Goal: Information Seeking & Learning: Learn about a topic

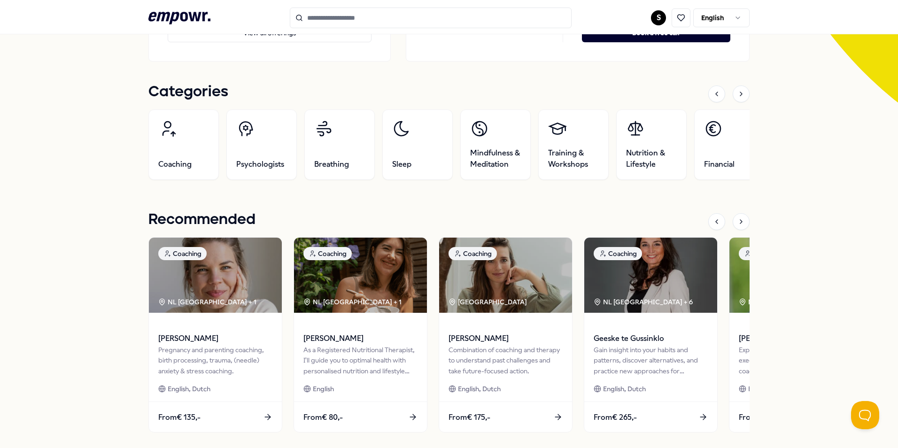
scroll to position [270, 0]
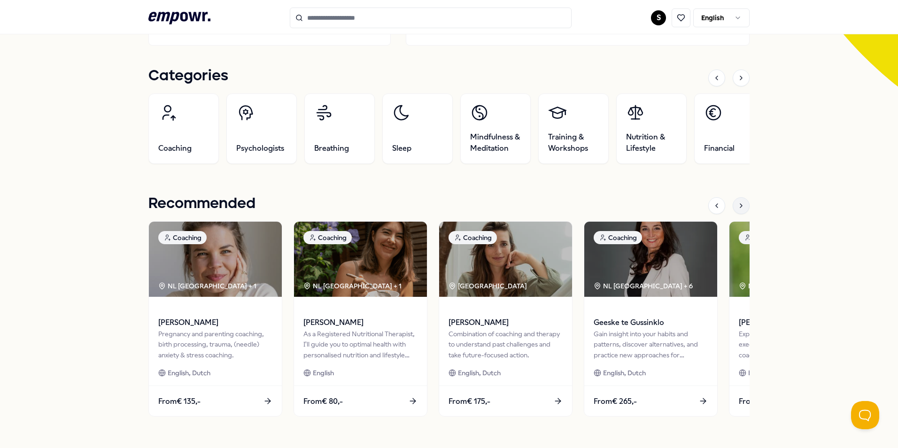
click at [739, 205] on icon at bounding box center [741, 206] width 8 height 8
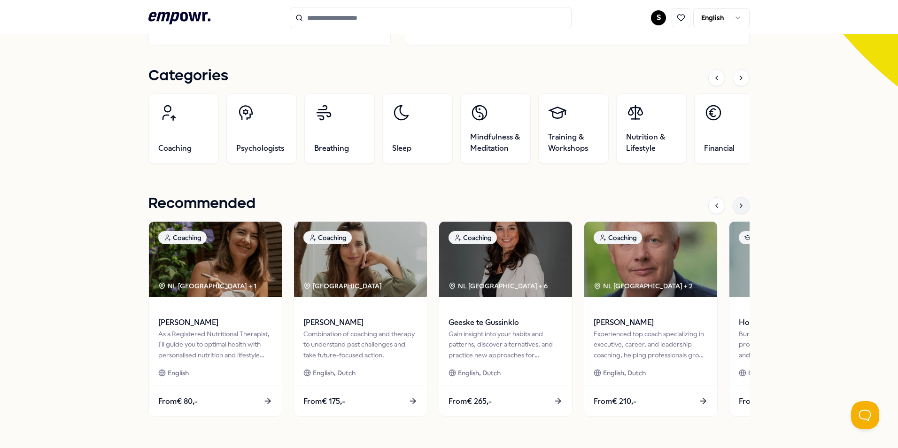
click at [739, 205] on icon at bounding box center [741, 206] width 8 height 8
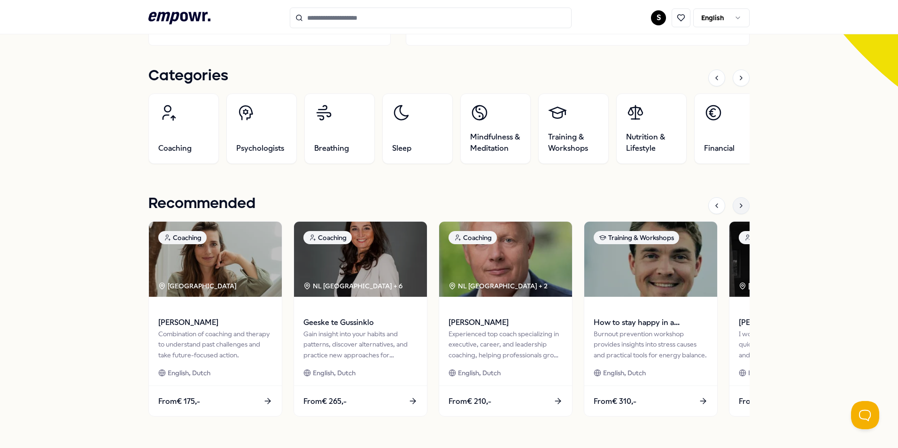
click at [739, 205] on icon at bounding box center [741, 206] width 8 height 8
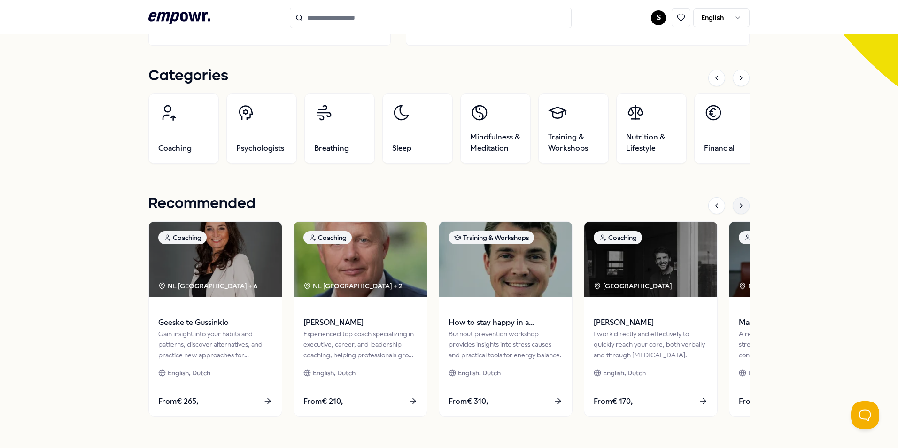
click at [739, 205] on icon at bounding box center [741, 206] width 8 height 8
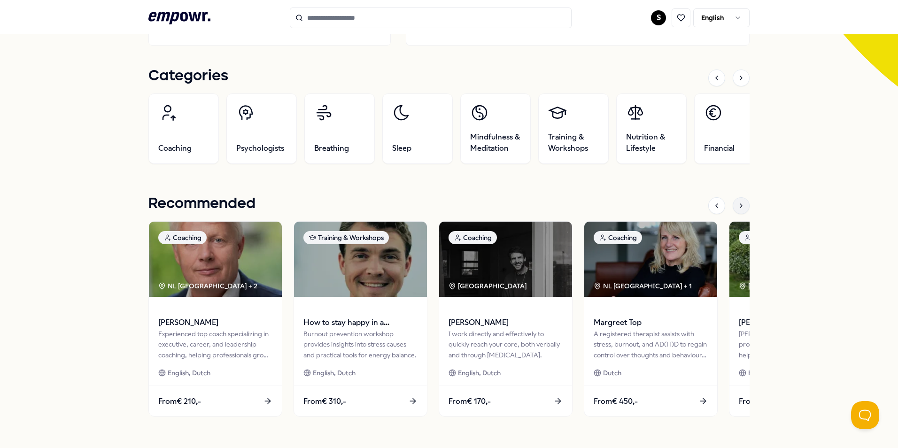
click at [739, 205] on icon at bounding box center [741, 206] width 8 height 8
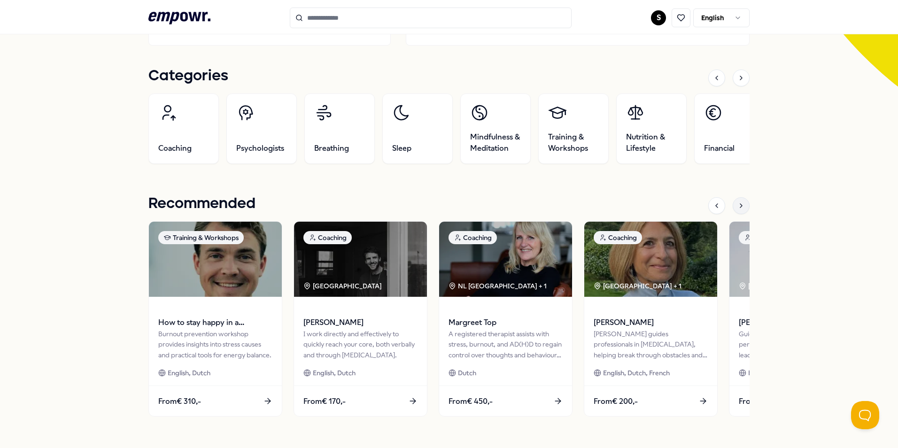
click at [739, 205] on icon at bounding box center [741, 206] width 8 height 8
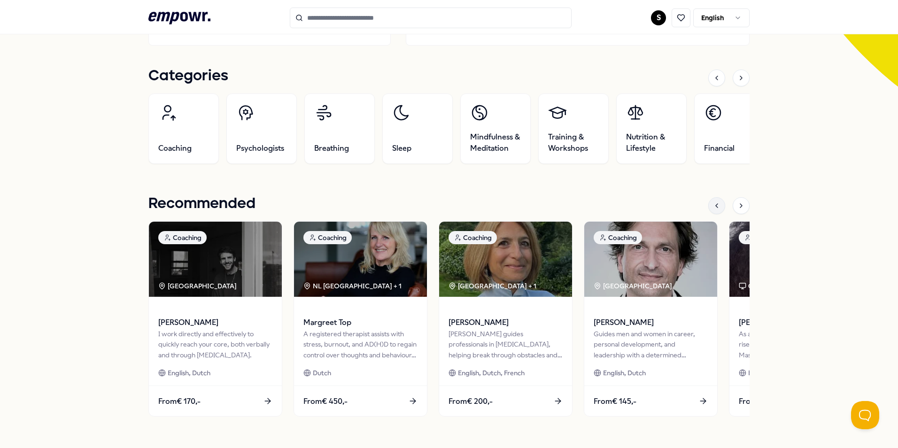
click at [713, 206] on icon at bounding box center [717, 206] width 8 height 8
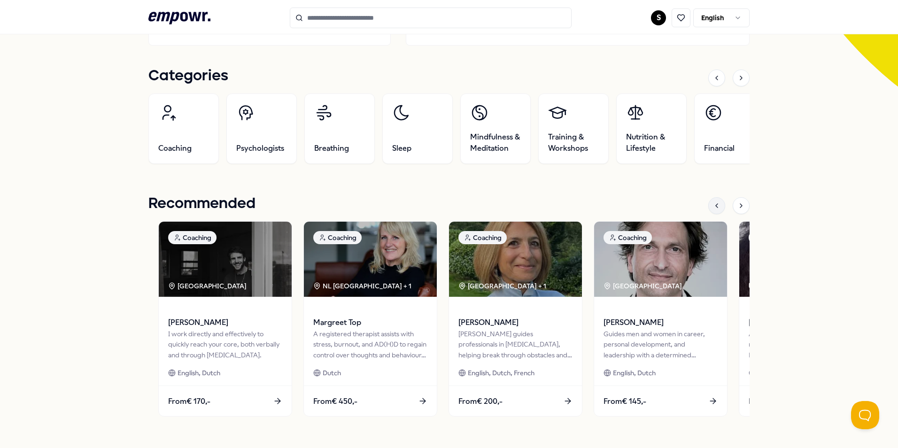
click at [713, 206] on icon at bounding box center [717, 206] width 8 height 8
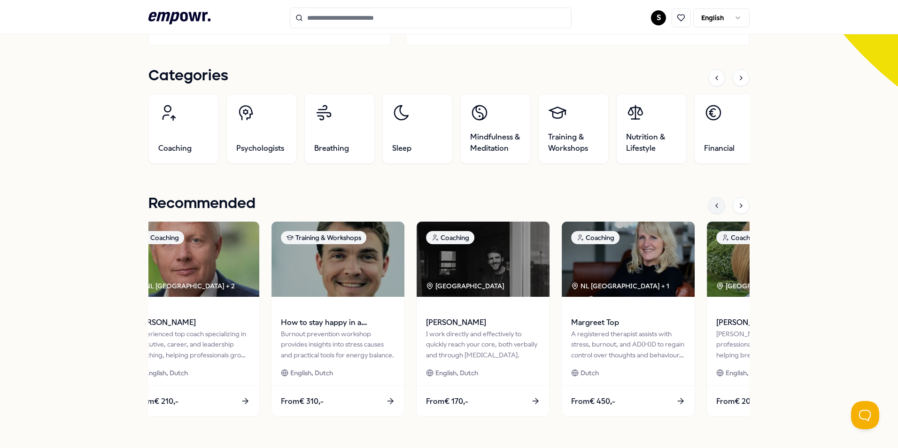
click at [713, 206] on icon at bounding box center [717, 206] width 8 height 8
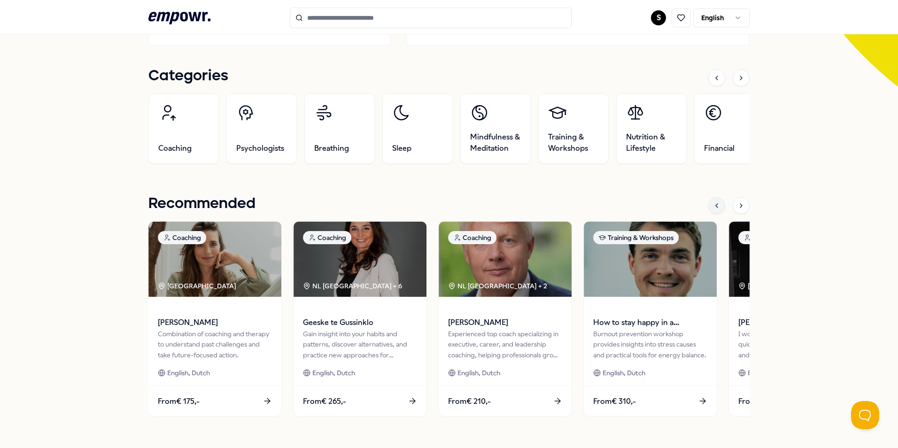
click at [713, 206] on icon at bounding box center [717, 206] width 8 height 8
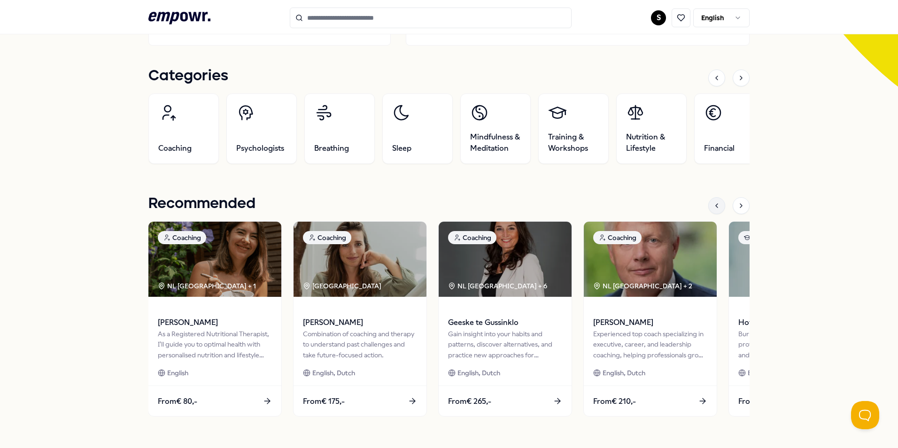
click at [713, 206] on icon at bounding box center [717, 206] width 8 height 8
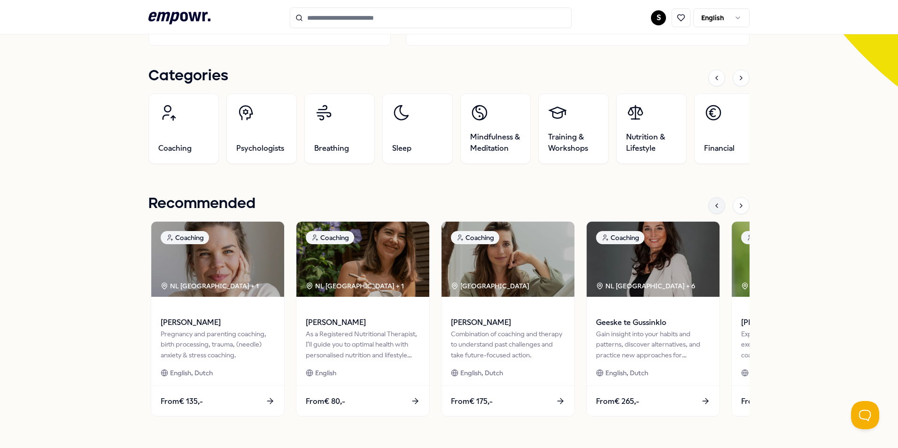
click at [713, 206] on icon at bounding box center [717, 206] width 8 height 8
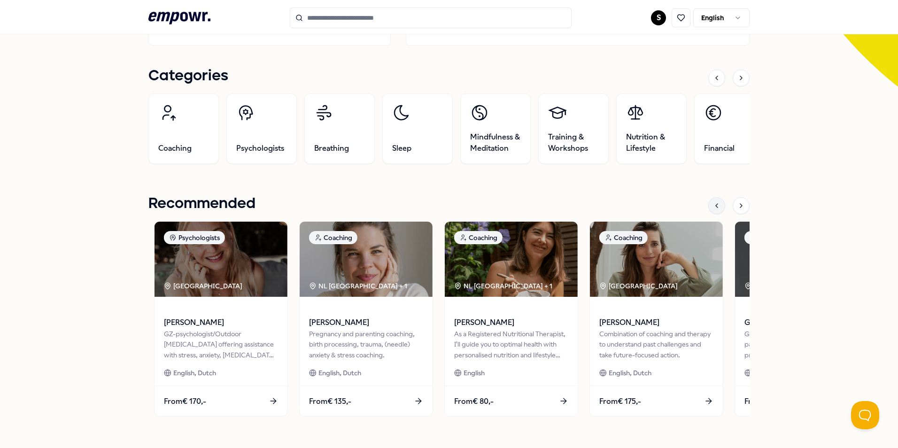
click at [713, 206] on icon at bounding box center [717, 206] width 8 height 8
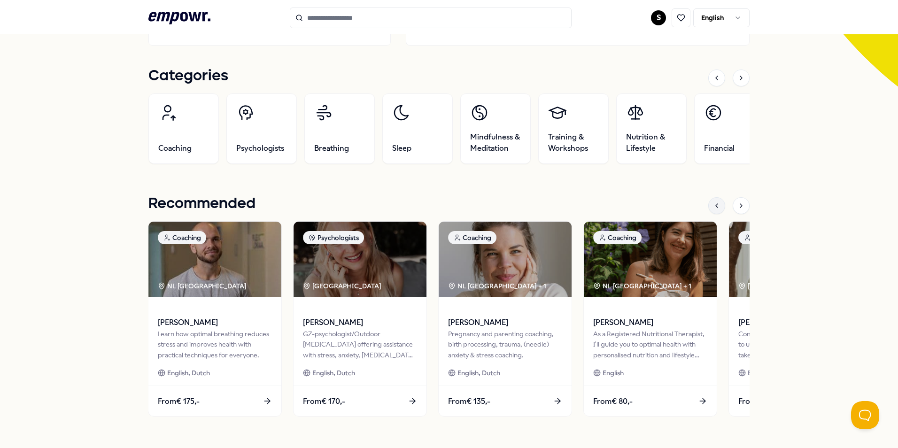
click at [713, 206] on icon at bounding box center [717, 206] width 8 height 8
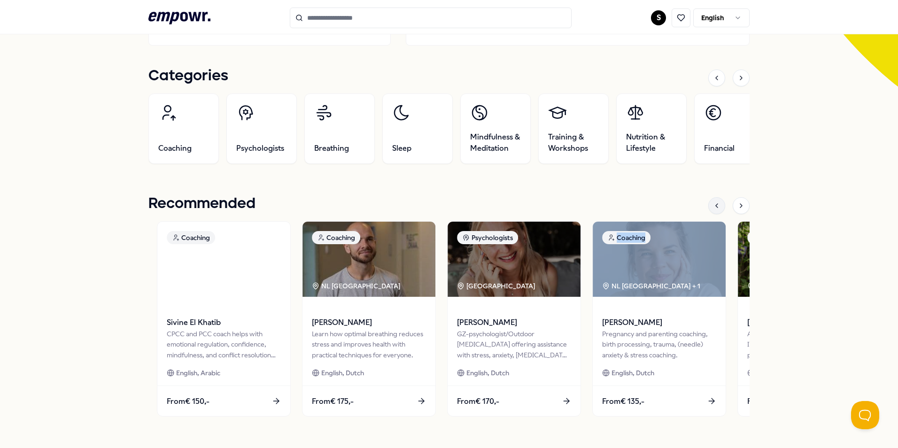
click at [713, 206] on icon at bounding box center [717, 206] width 8 height 8
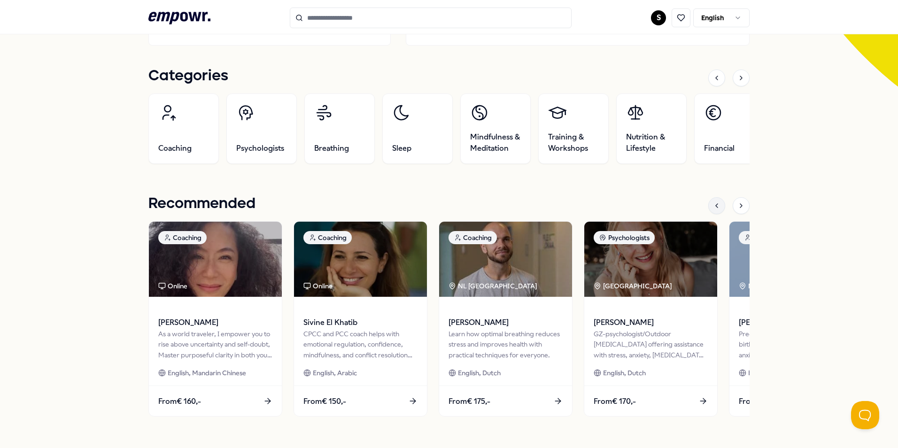
click at [713, 206] on icon at bounding box center [717, 206] width 8 height 8
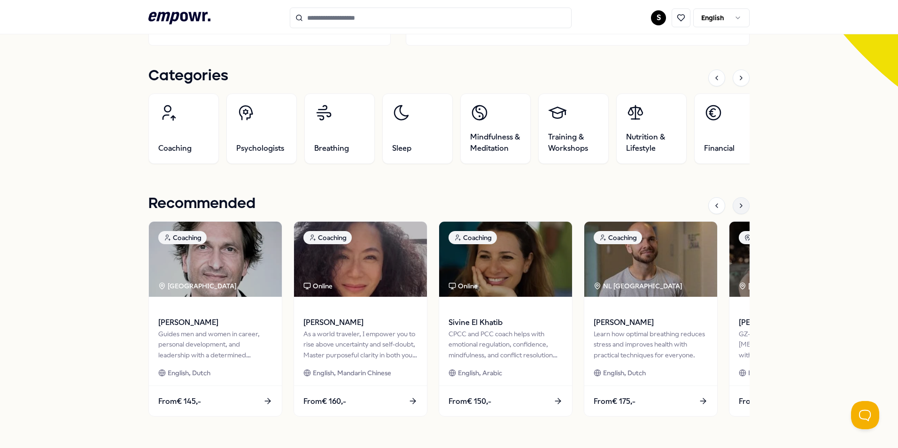
click at [739, 209] on div at bounding box center [740, 205] width 17 height 17
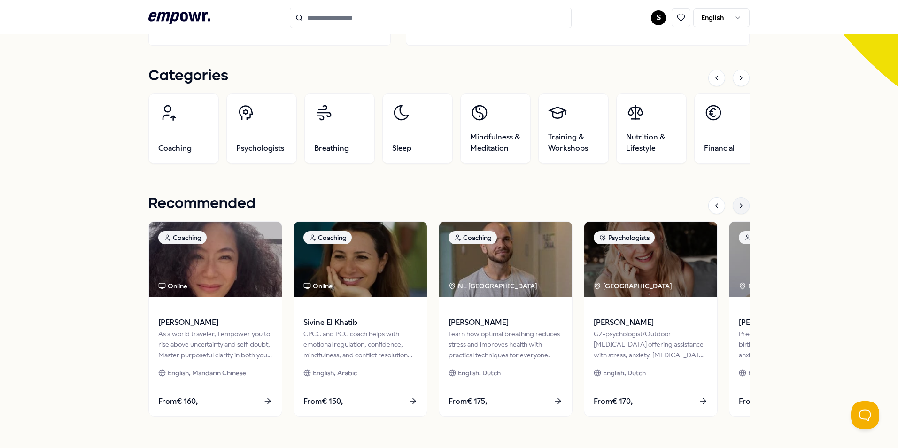
click at [739, 205] on icon at bounding box center [741, 206] width 8 height 8
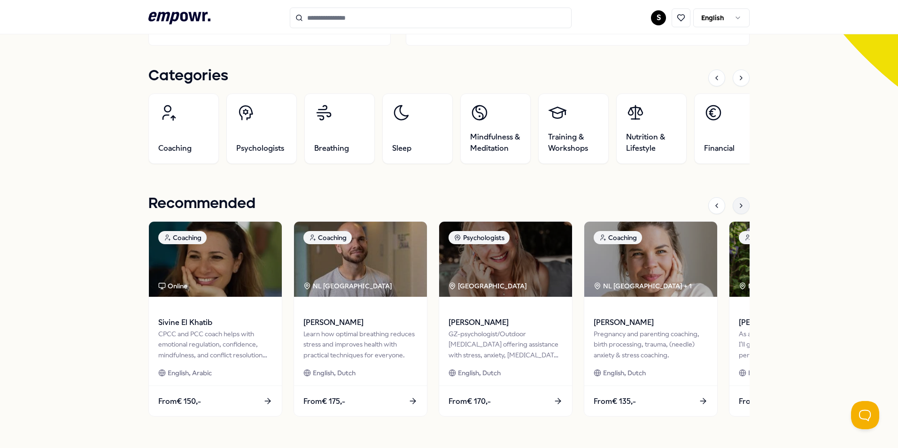
click at [739, 209] on div at bounding box center [740, 205] width 17 height 17
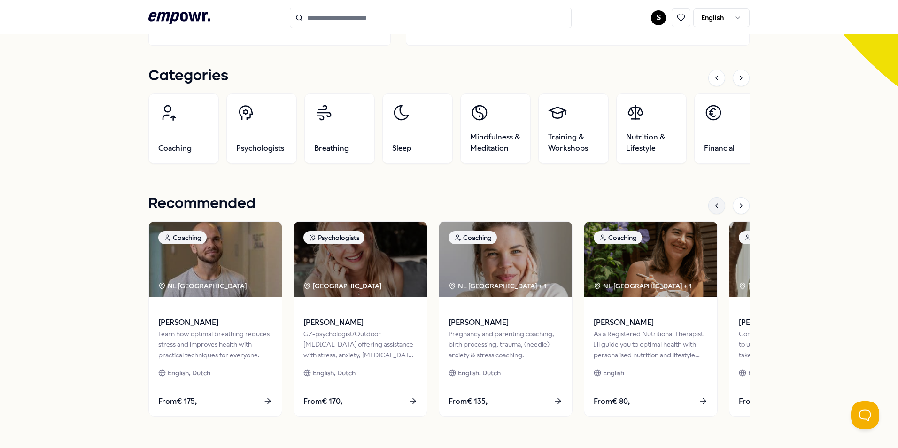
click at [708, 209] on div at bounding box center [716, 205] width 17 height 17
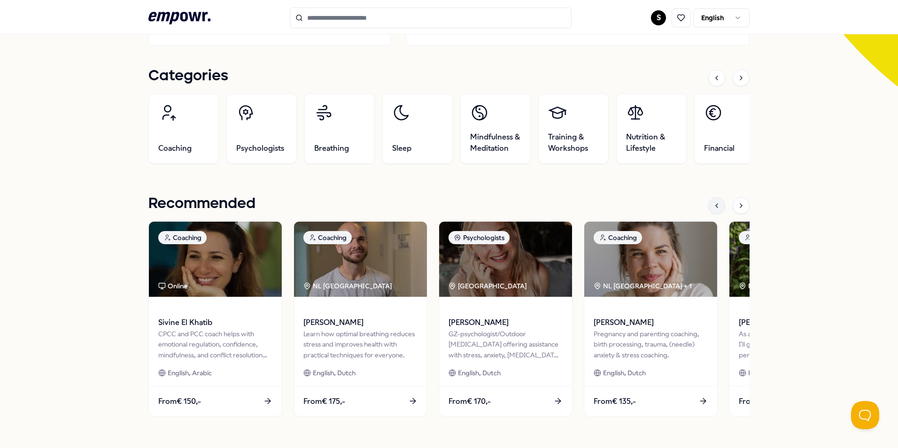
click at [708, 209] on div at bounding box center [716, 205] width 17 height 17
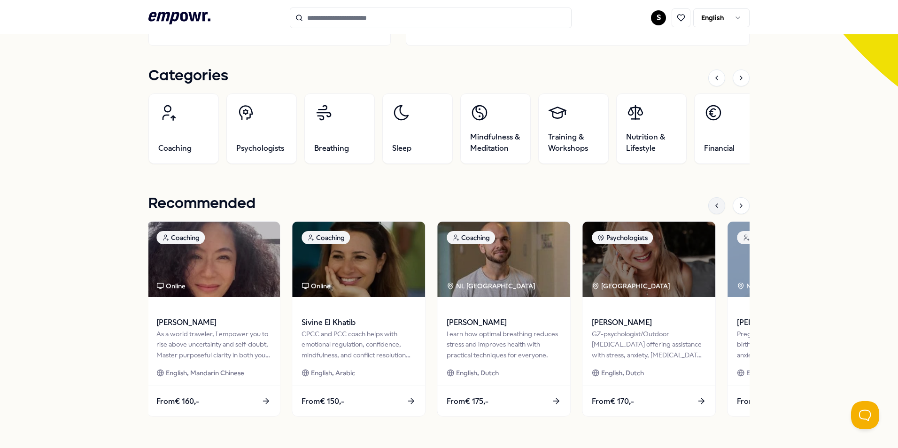
click at [708, 209] on div at bounding box center [716, 205] width 17 height 17
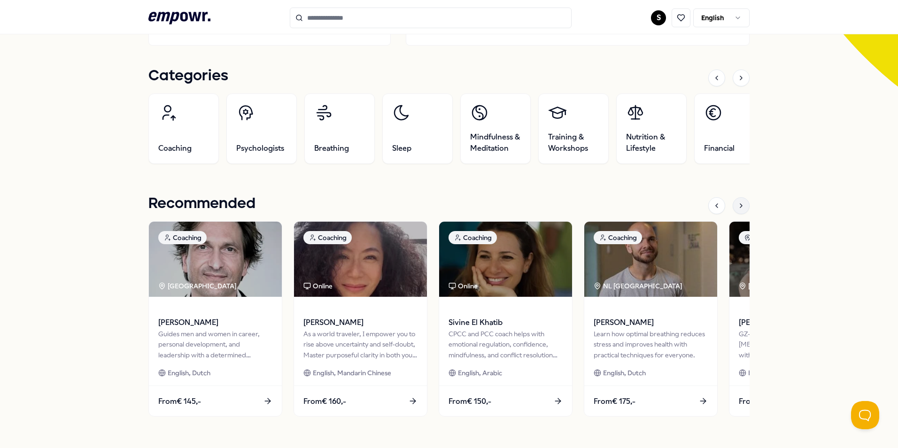
drag, startPoint x: 707, startPoint y: 209, endPoint x: 738, endPoint y: 208, distance: 31.0
click at [738, 208] on icon at bounding box center [741, 206] width 8 height 8
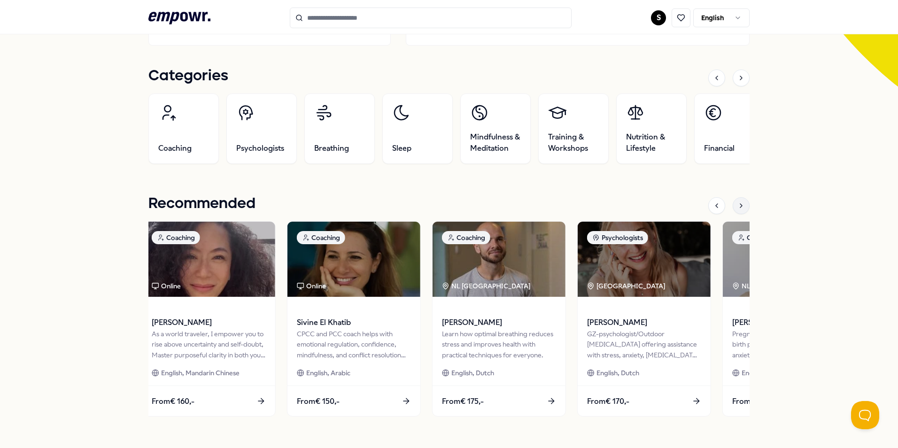
click at [738, 208] on icon at bounding box center [741, 206] width 8 height 8
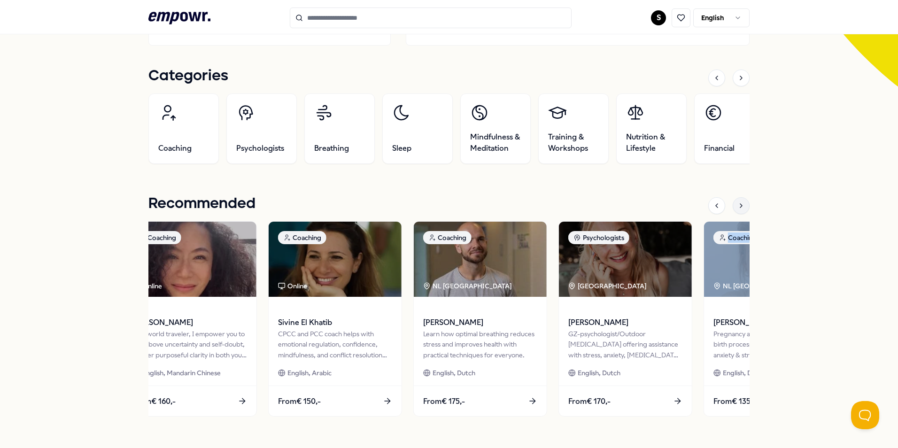
click at [738, 208] on icon at bounding box center [741, 206] width 8 height 8
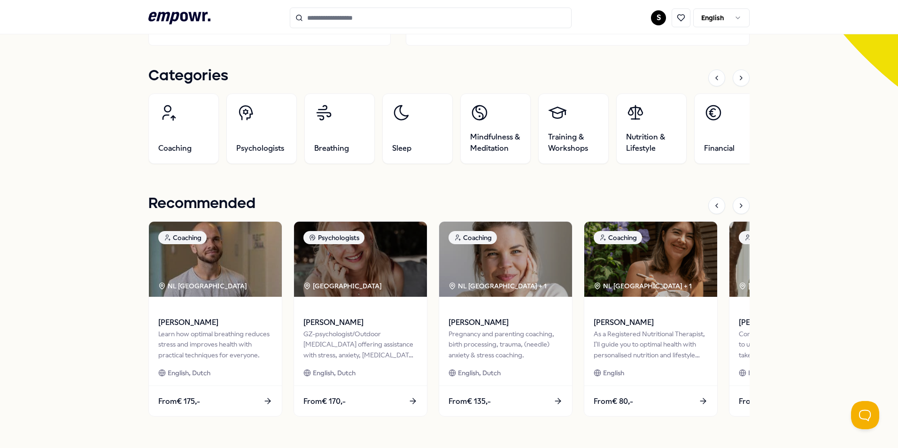
drag, startPoint x: 738, startPoint y: 208, endPoint x: 799, endPoint y: 232, distance: 65.6
click at [799, 232] on div "MediaMarkt HQ Your wellbeing is important to us! That’s why we are happy to sup…" at bounding box center [449, 354] width 898 height 1128
click at [741, 207] on div at bounding box center [740, 205] width 17 height 17
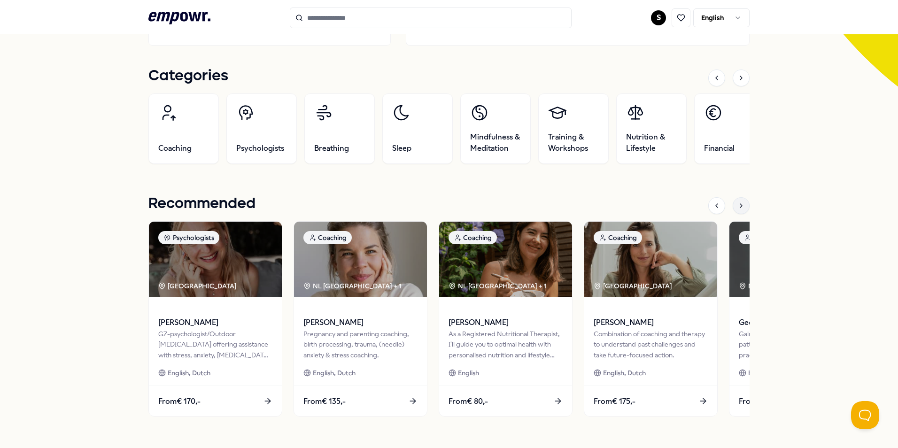
click at [743, 208] on div at bounding box center [740, 205] width 17 height 17
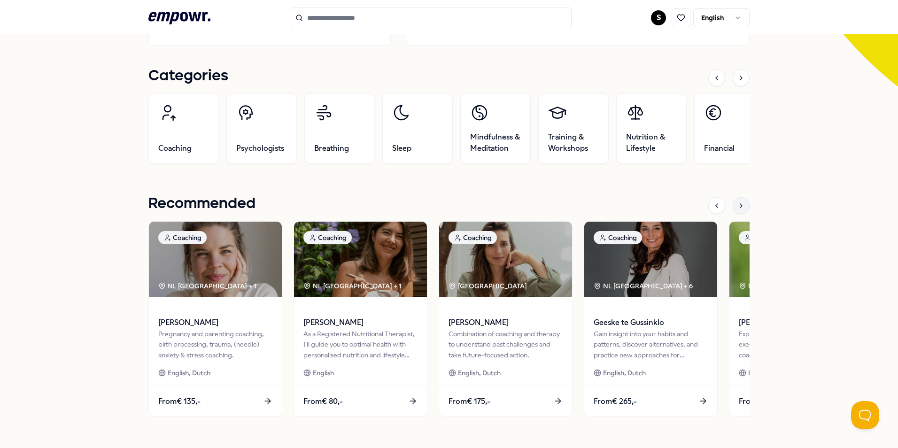
click at [743, 208] on div at bounding box center [740, 205] width 17 height 17
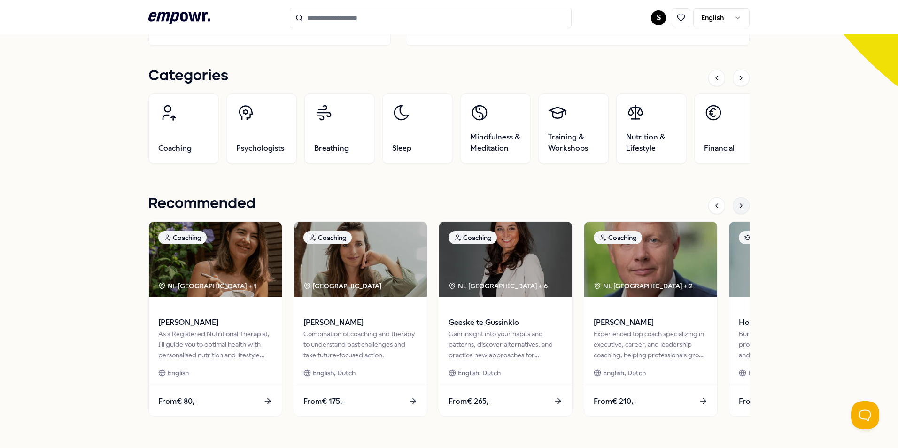
click at [743, 208] on div at bounding box center [740, 205] width 17 height 17
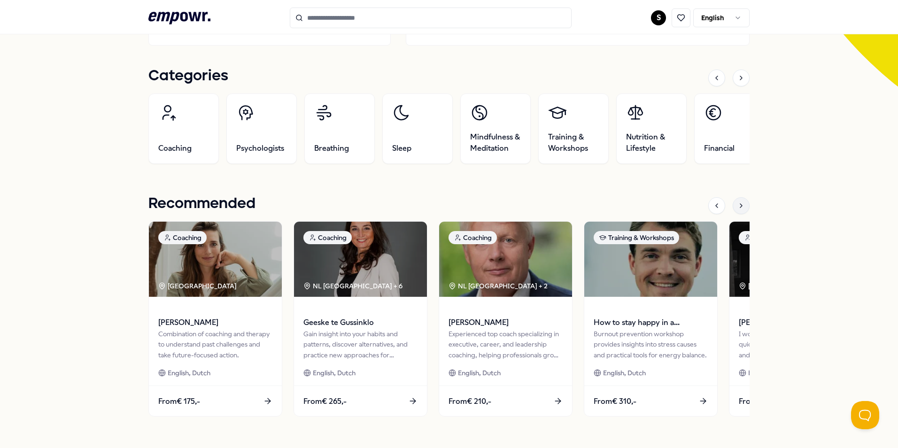
click at [743, 208] on div at bounding box center [740, 205] width 17 height 17
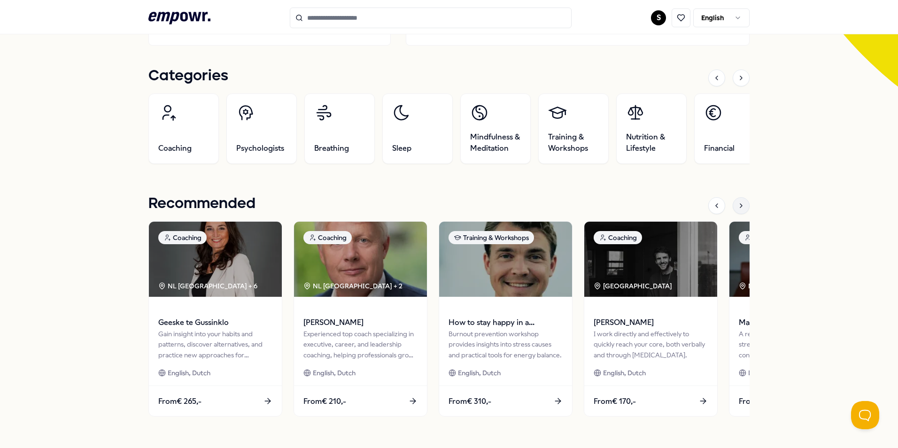
click at [740, 208] on icon at bounding box center [741, 206] width 8 height 8
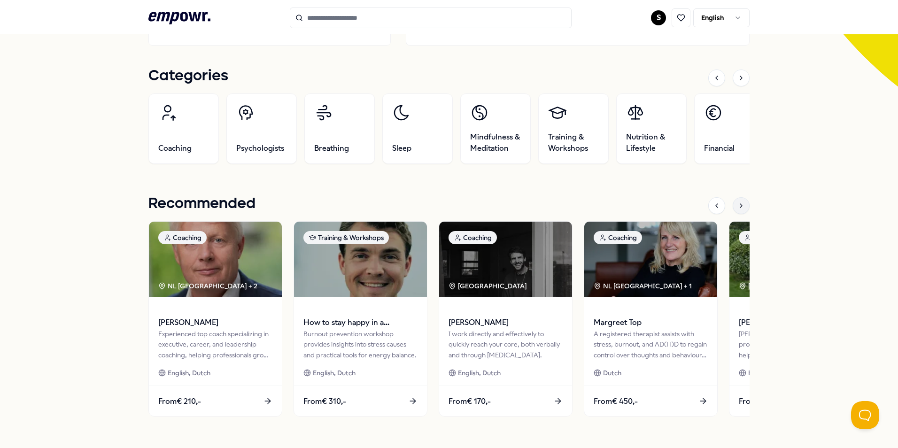
click at [740, 208] on icon at bounding box center [741, 206] width 8 height 8
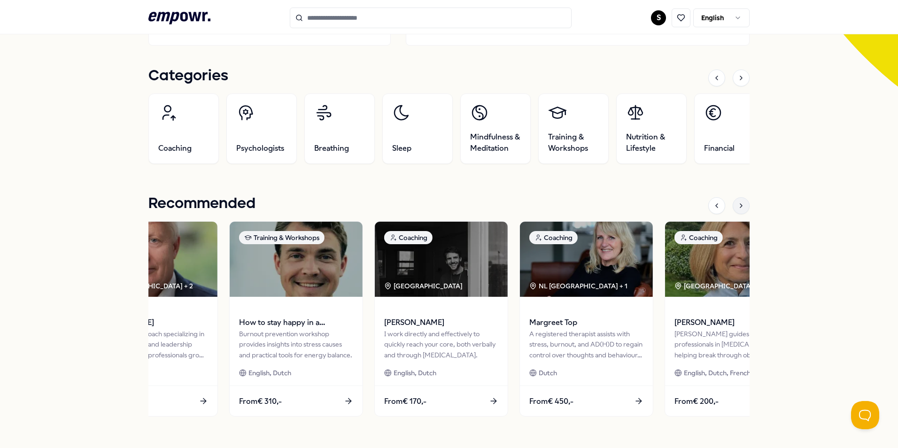
click at [740, 208] on icon at bounding box center [741, 206] width 8 height 8
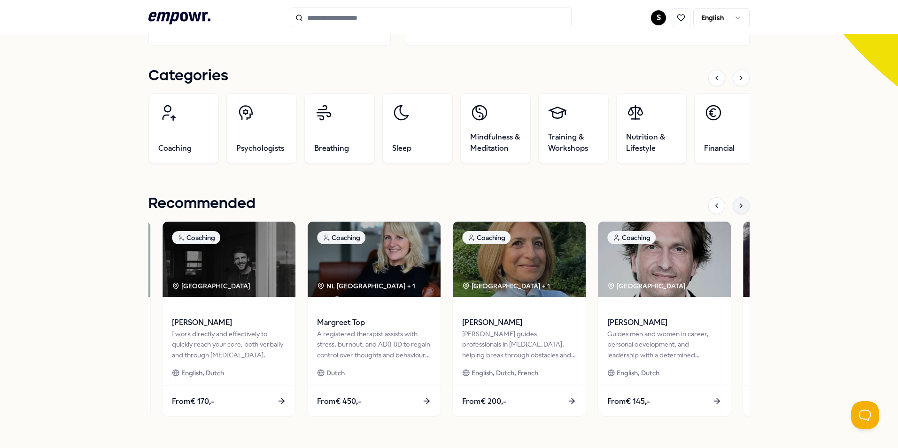
click at [740, 208] on icon at bounding box center [741, 206] width 8 height 8
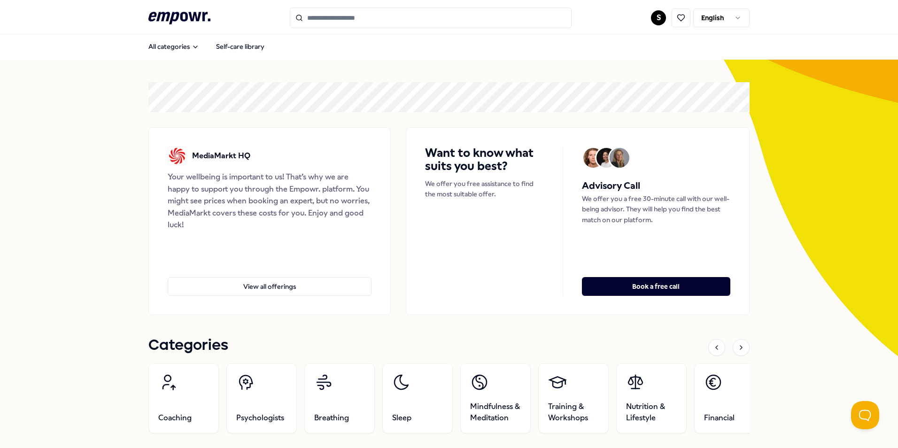
scroll to position [0, 0]
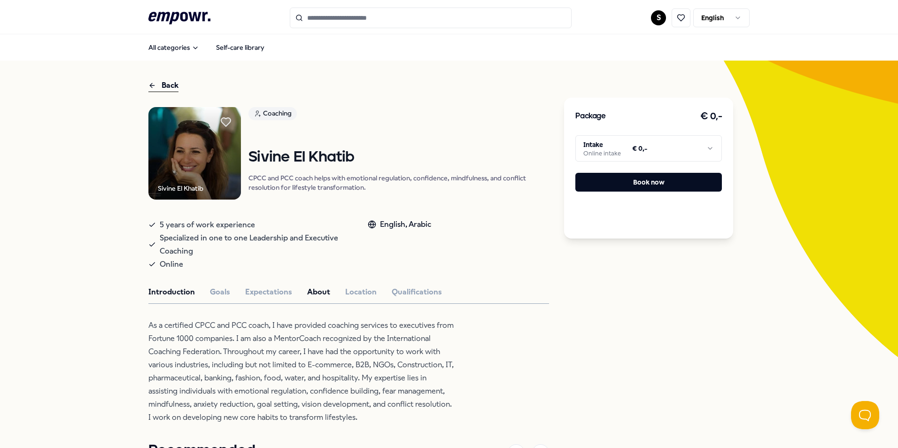
click at [309, 286] on button "About" at bounding box center [318, 292] width 23 height 12
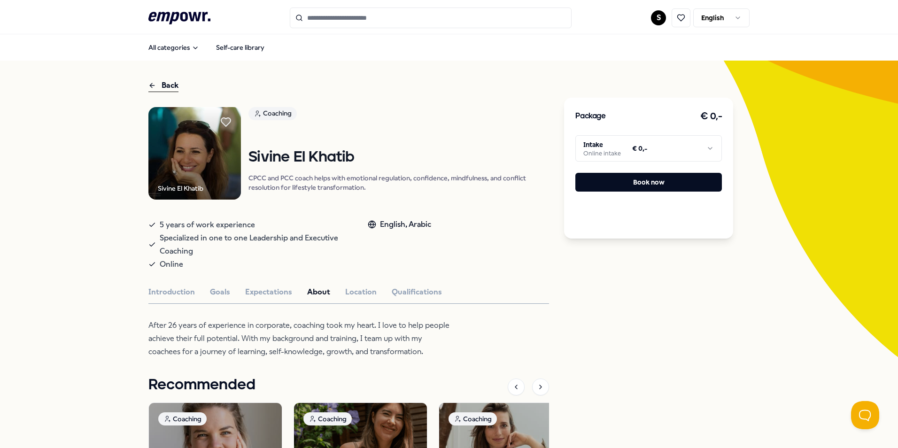
scroll to position [47, 0]
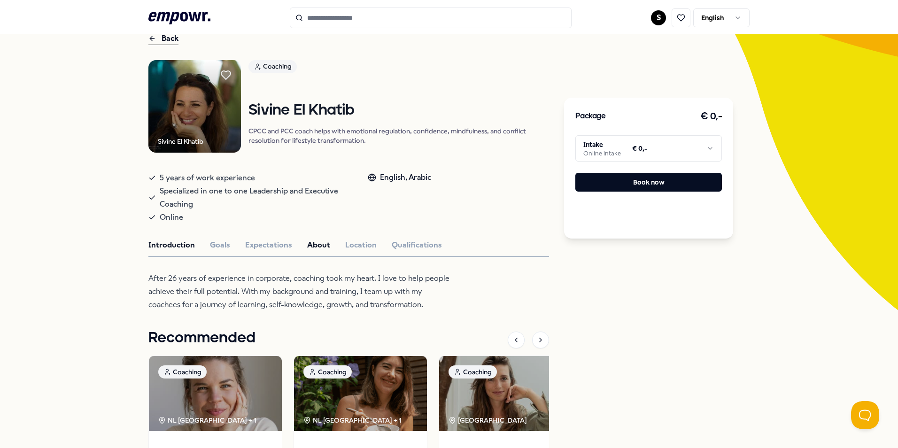
click at [151, 241] on button "Introduction" at bounding box center [171, 245] width 46 height 12
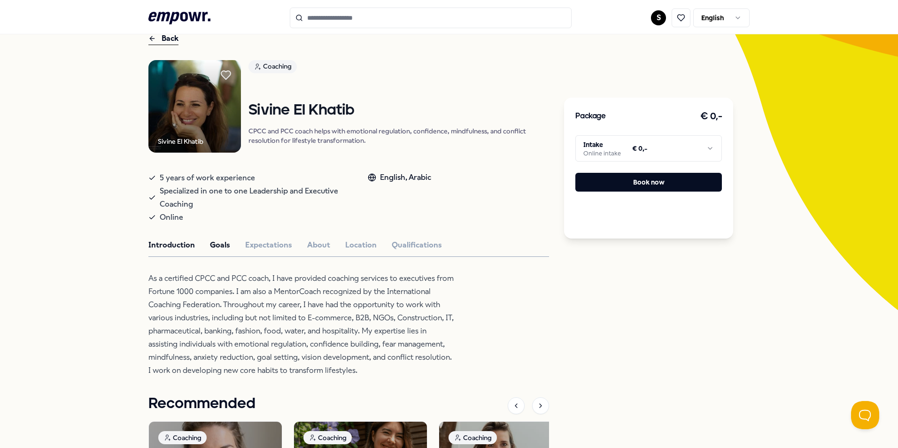
click at [225, 246] on button "Goals" at bounding box center [220, 245] width 20 height 12
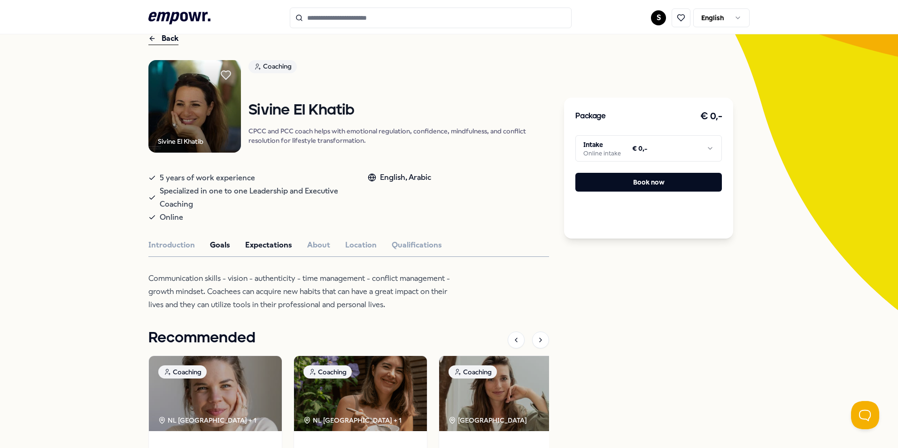
click at [277, 246] on button "Expectations" at bounding box center [268, 245] width 47 height 12
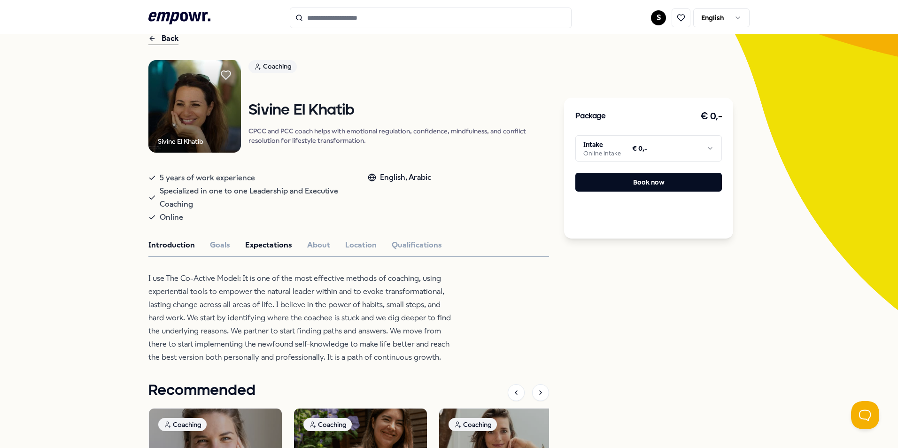
click at [171, 247] on button "Introduction" at bounding box center [171, 245] width 46 height 12
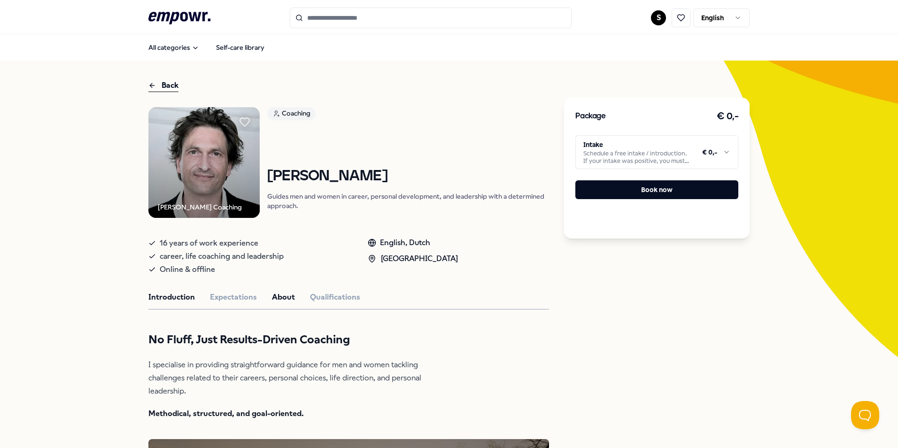
click at [274, 299] on button "About" at bounding box center [283, 297] width 23 height 12
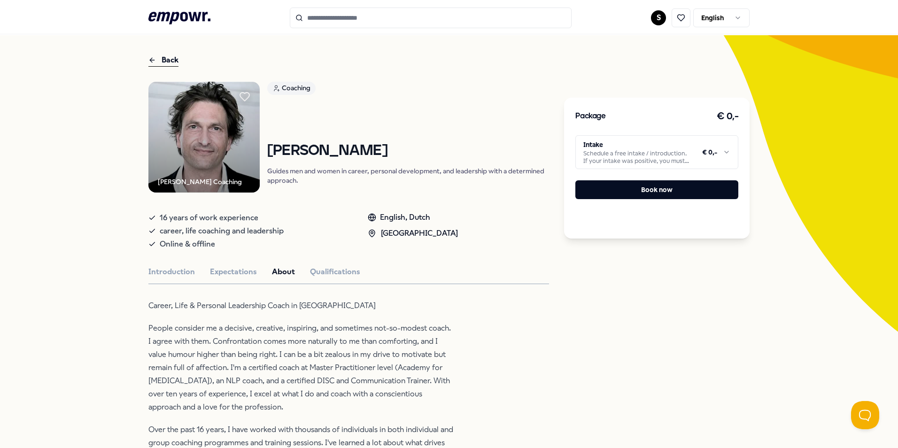
scroll to position [47, 0]
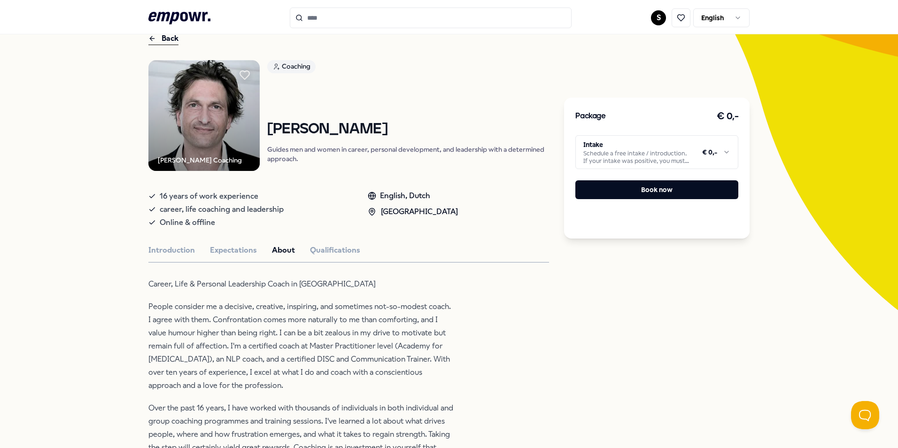
click at [334, 331] on p "People consider me a decisive, creative, inspiring, and sometimes not-so-modest…" at bounding box center [300, 346] width 305 height 92
copy p "zealous"
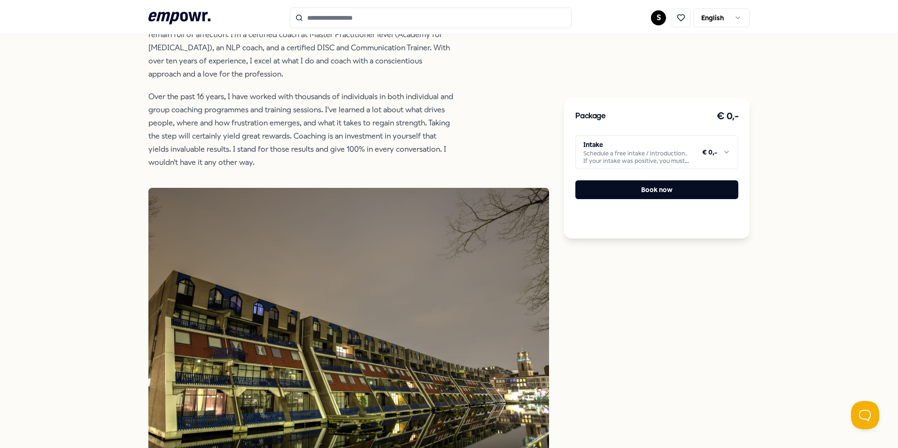
scroll to position [0, 0]
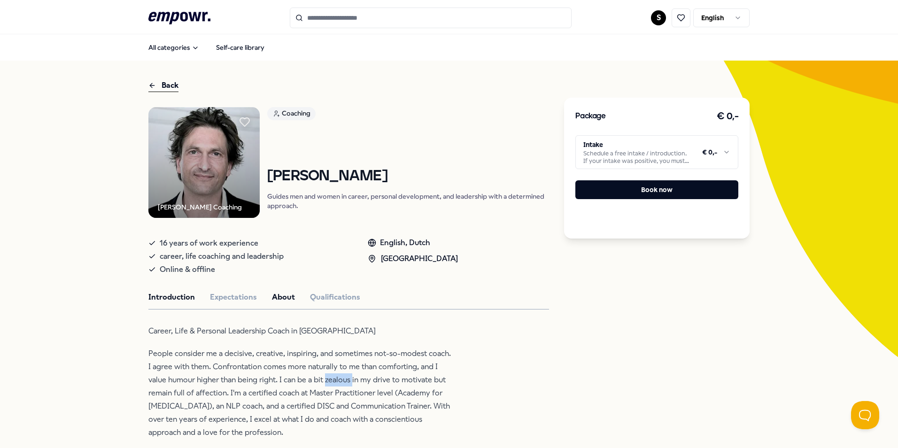
click at [177, 295] on button "Introduction" at bounding box center [171, 297] width 46 height 12
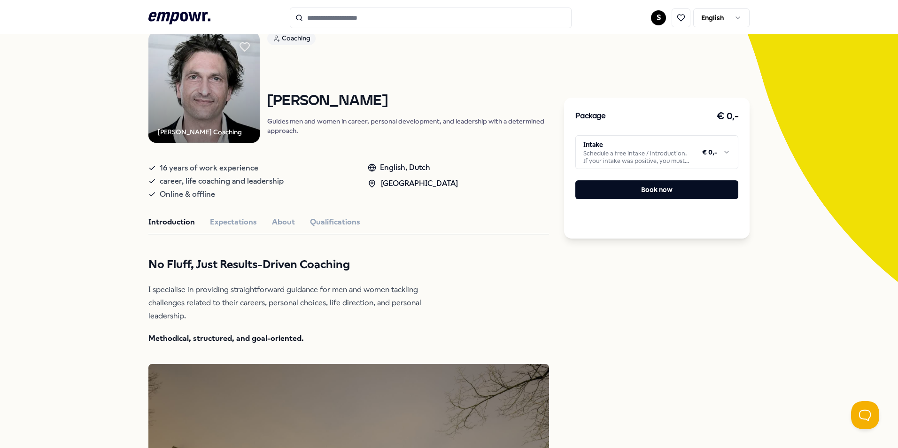
scroll to position [94, 0]
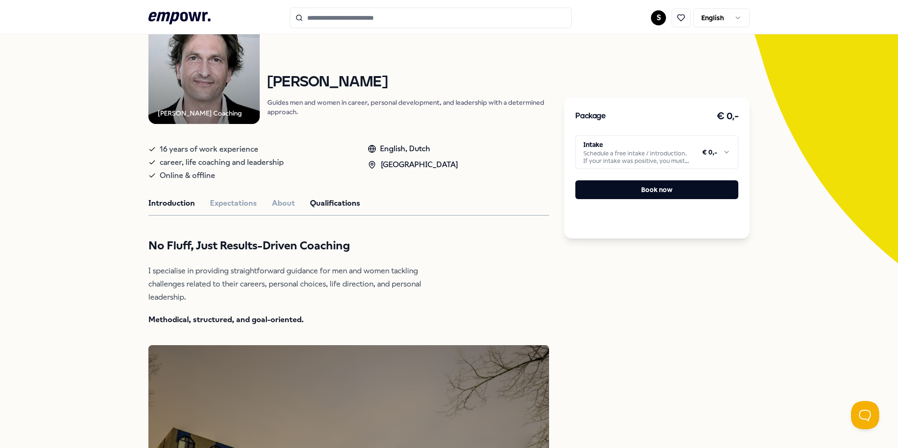
click at [323, 206] on button "Qualifications" at bounding box center [335, 203] width 50 height 12
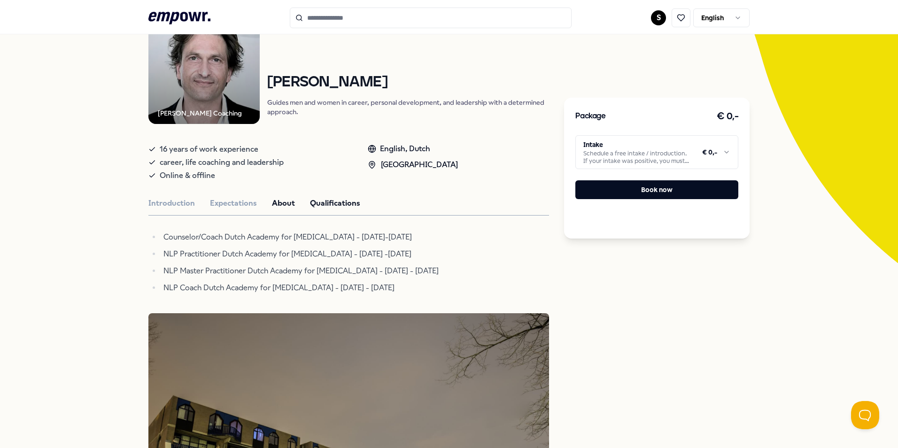
click at [282, 206] on button "About" at bounding box center [283, 203] width 23 height 12
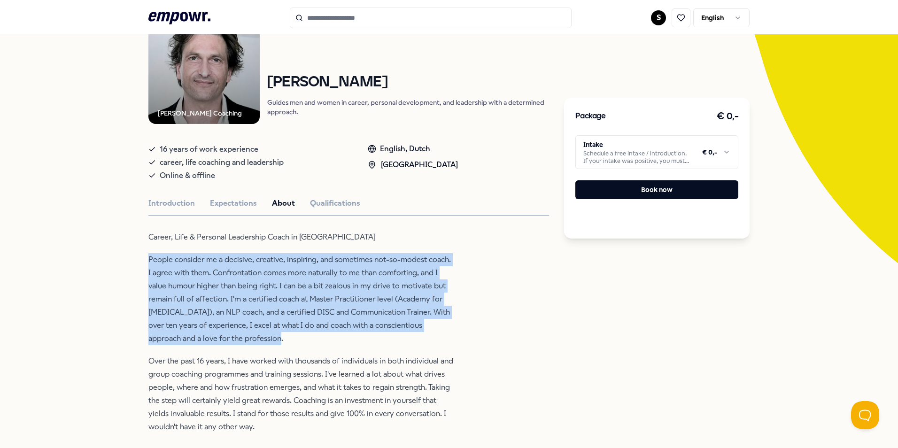
drag, startPoint x: 142, startPoint y: 260, endPoint x: 355, endPoint y: 333, distance: 225.8
copy p "People consider me a decisive, creative, inspiring, and sometimes not-so-modest…"
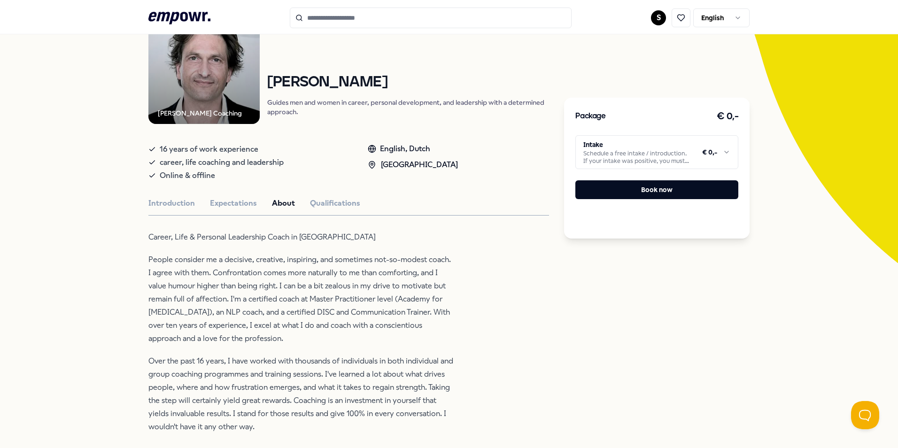
click at [197, 204] on div "Introduction Expectations About Qualifications" at bounding box center [348, 203] width 400 height 12
click at [210, 203] on button "Expectations" at bounding box center [233, 203] width 47 height 12
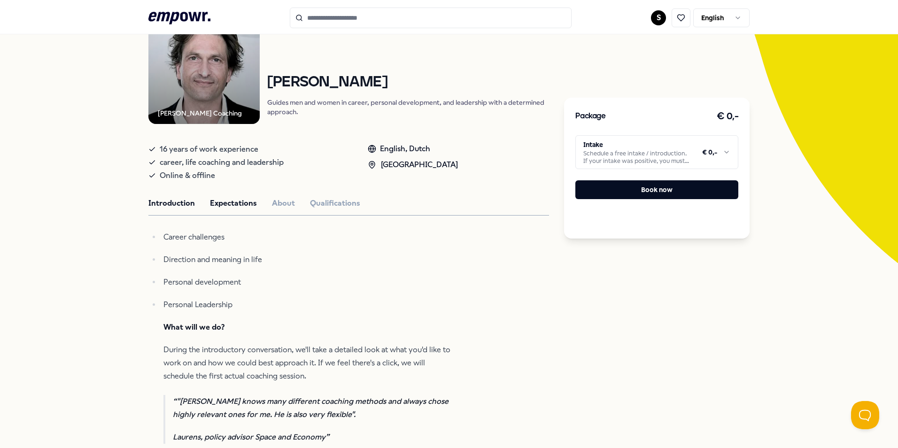
click at [187, 204] on button "Introduction" at bounding box center [171, 203] width 46 height 12
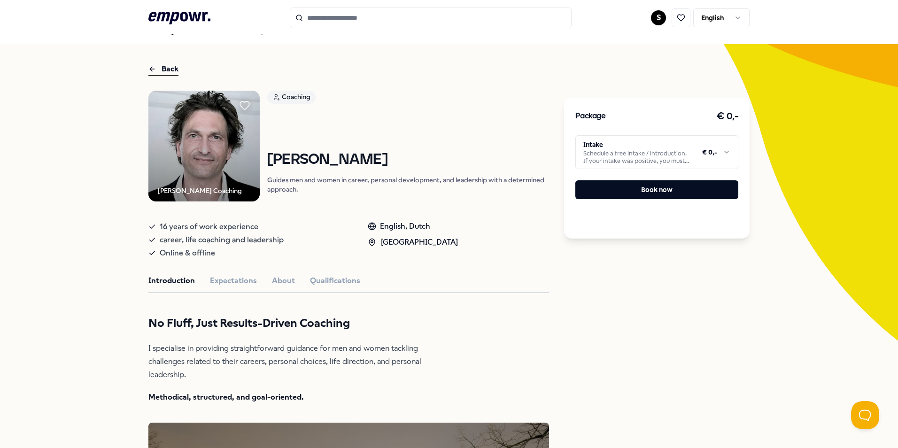
scroll to position [0, 0]
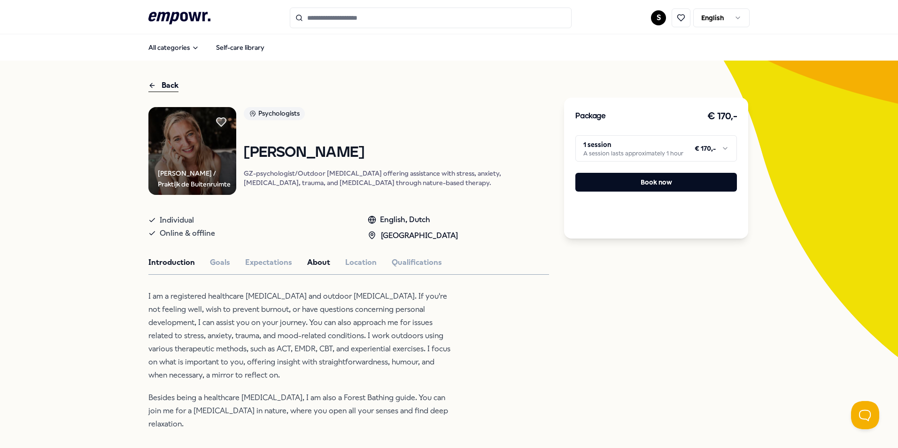
click at [308, 263] on button "About" at bounding box center [318, 262] width 23 height 12
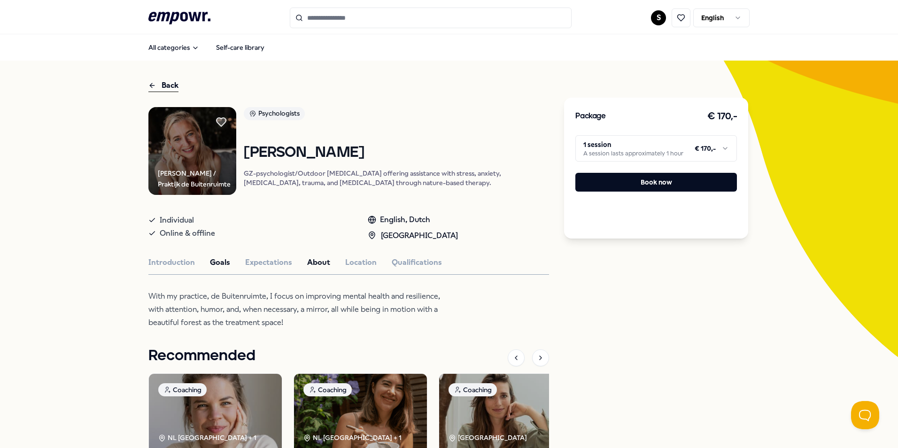
click at [213, 263] on button "Goals" at bounding box center [220, 262] width 20 height 12
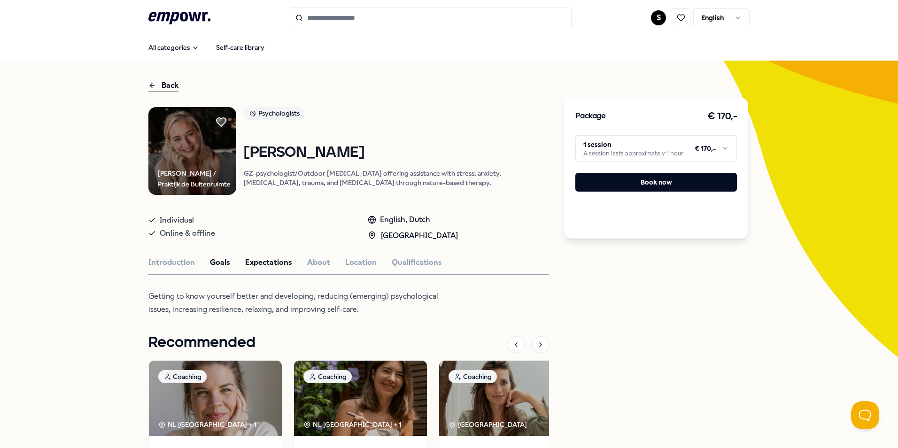
click at [245, 261] on button "Expectations" at bounding box center [268, 262] width 47 height 12
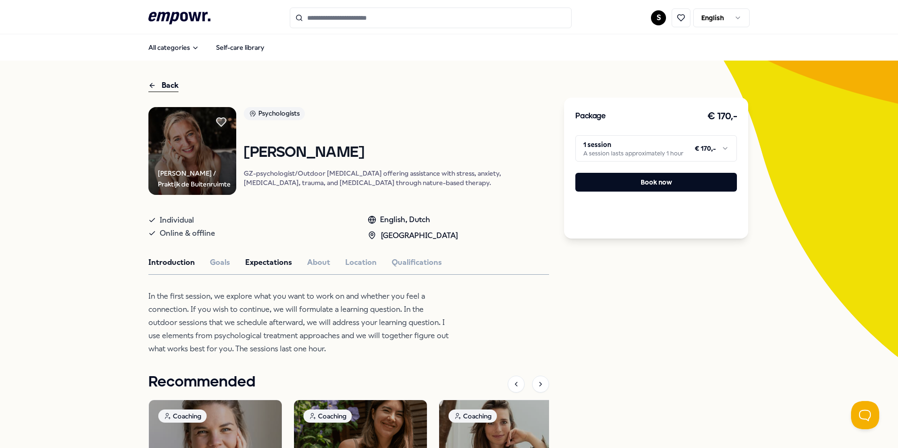
click at [149, 260] on button "Introduction" at bounding box center [171, 262] width 46 height 12
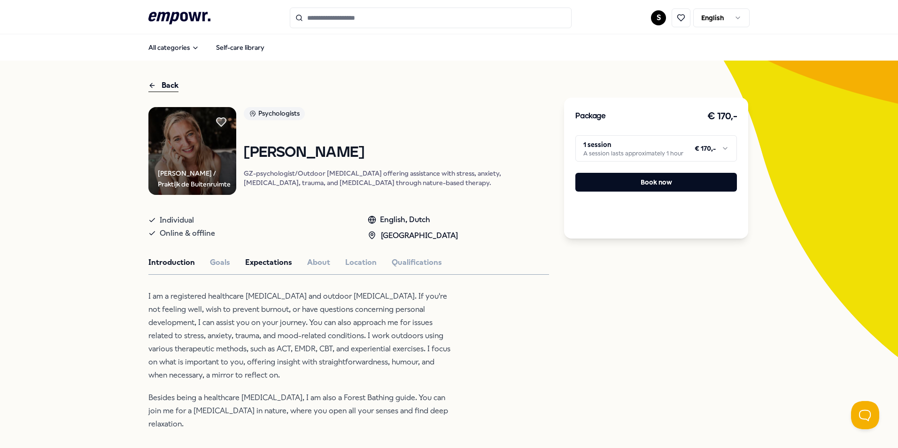
click at [269, 256] on button "Expectations" at bounding box center [268, 262] width 47 height 12
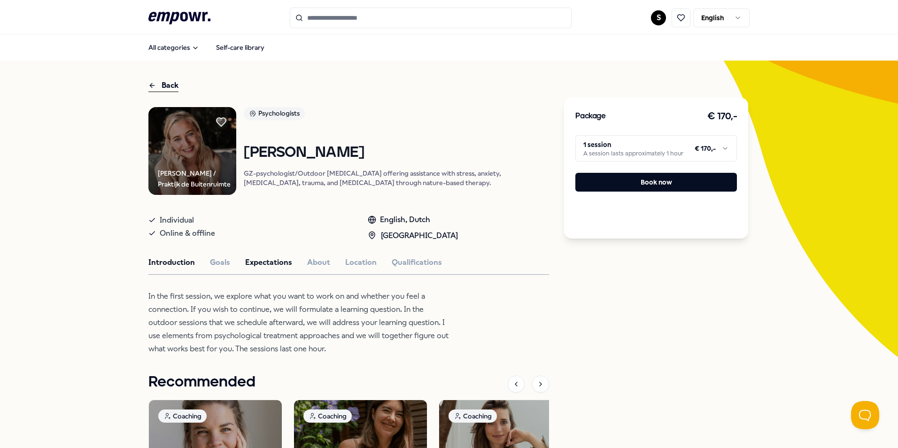
click at [148, 261] on button "Introduction" at bounding box center [171, 262] width 46 height 12
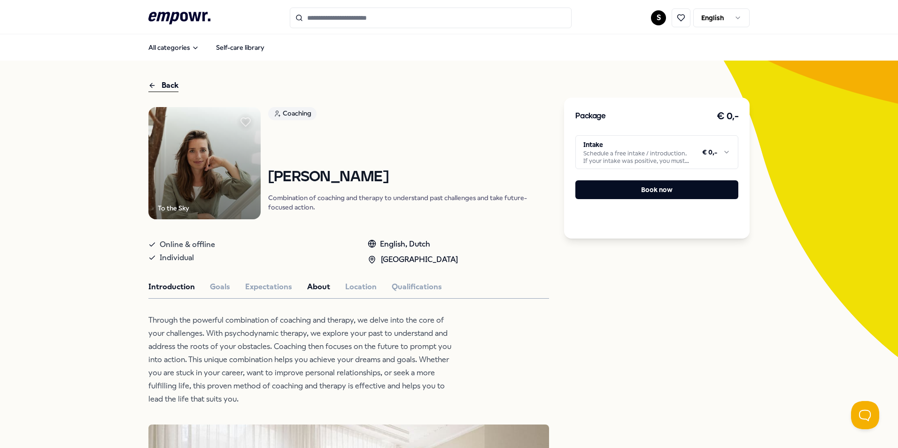
click at [317, 286] on button "About" at bounding box center [318, 287] width 23 height 12
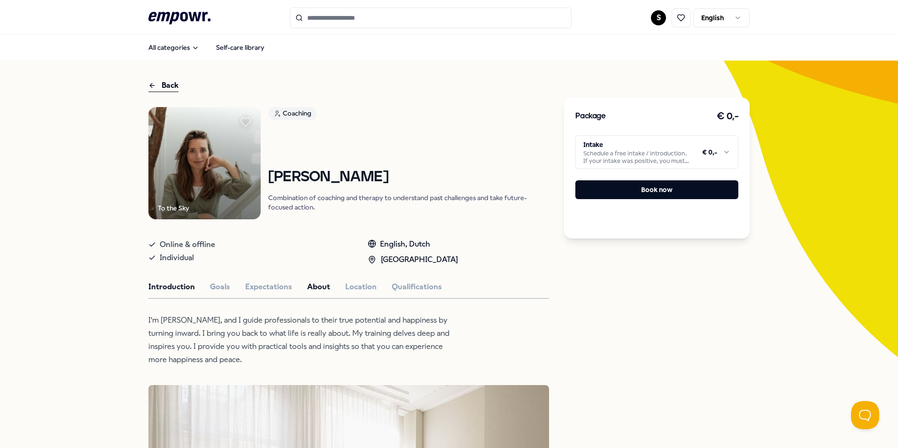
click at [174, 285] on button "Introduction" at bounding box center [171, 287] width 46 height 12
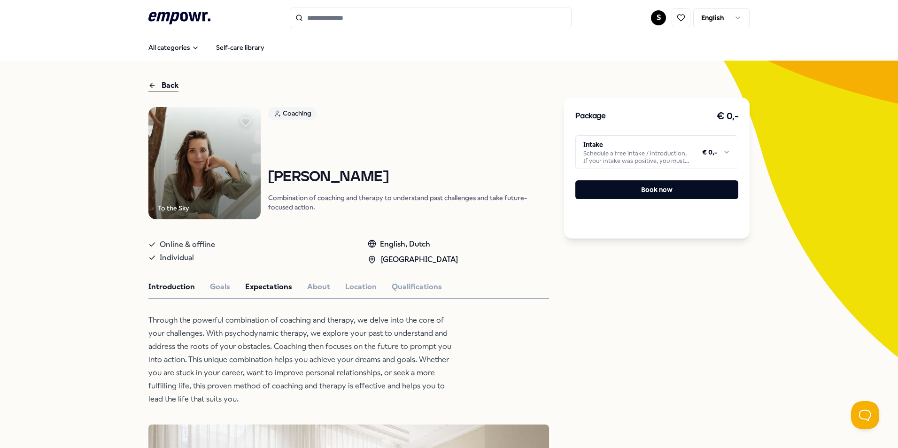
click at [252, 292] on button "Expectations" at bounding box center [268, 287] width 47 height 12
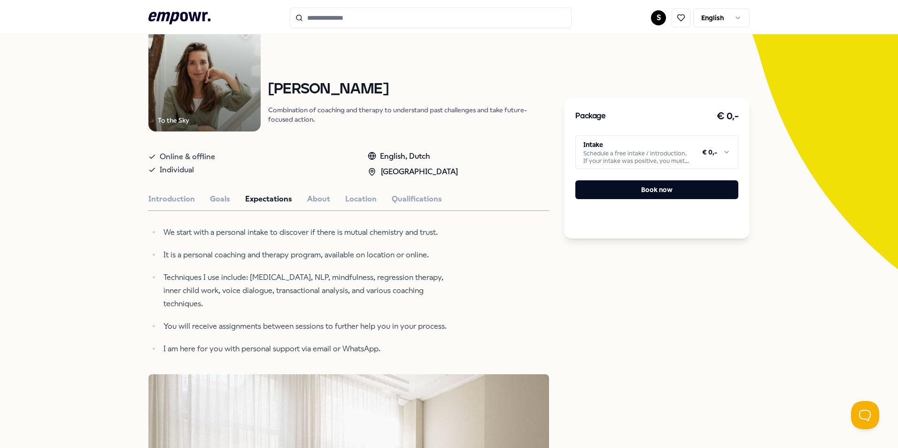
scroll to position [94, 0]
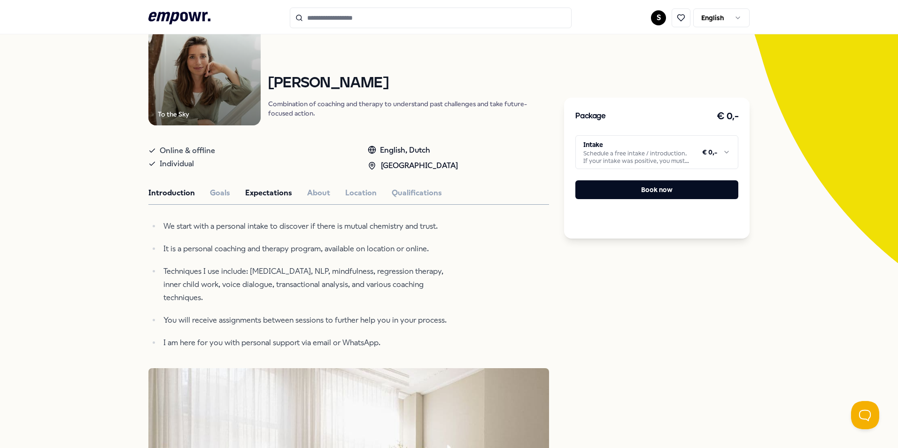
click at [164, 195] on button "Introduction" at bounding box center [171, 193] width 46 height 12
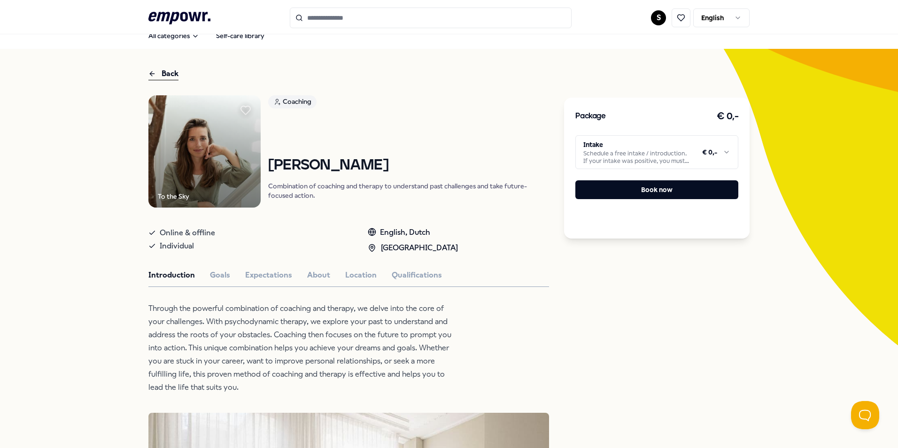
scroll to position [0, 0]
